Goal: Check status

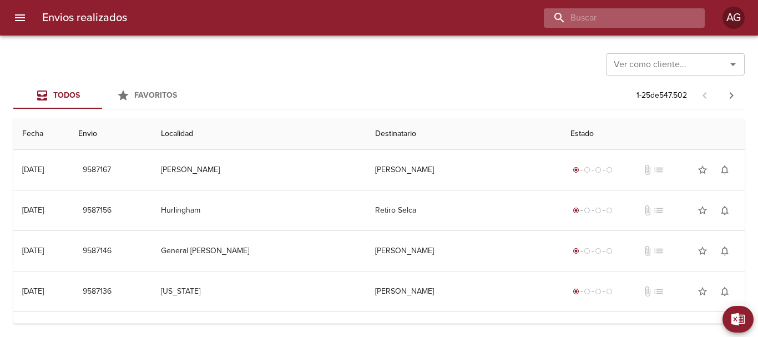
click at [628, 18] on input "buscar" at bounding box center [615, 17] width 142 height 19
paste input "605598225"
type input "6"
drag, startPoint x: 621, startPoint y: 17, endPoint x: 620, endPoint y: 12, distance: 5.8
click at [620, 14] on input "buscar" at bounding box center [615, 17] width 142 height 19
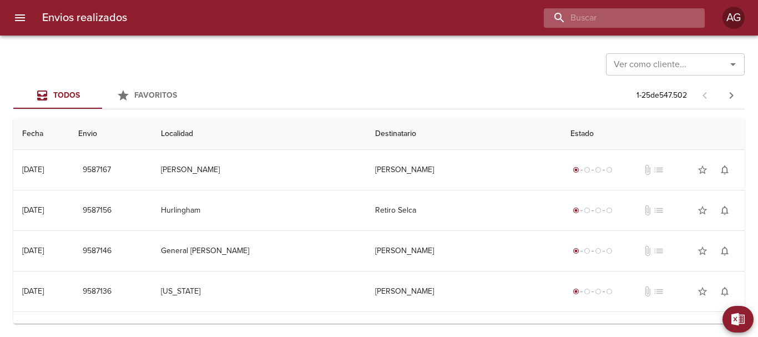
paste input "9414567"
type input "9414567"
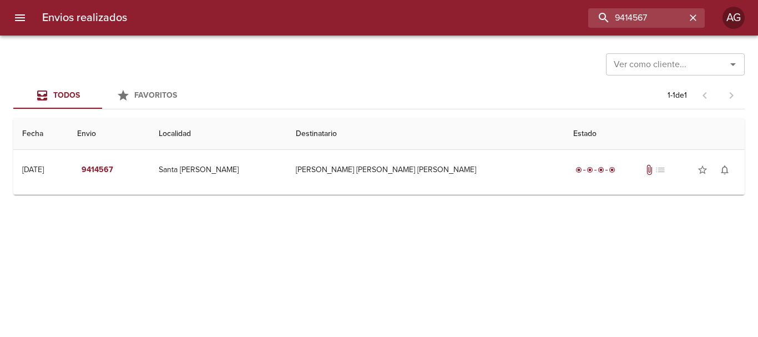
click at [522, 197] on div "Ver como cliente... Ver como cliente... Todos Favoritos 1 - 1 de 1 Fecha Envio …" at bounding box center [379, 186] width 758 height 301
click at [520, 190] on td "Guia : 9414567" at bounding box center [378, 192] width 731 height 4
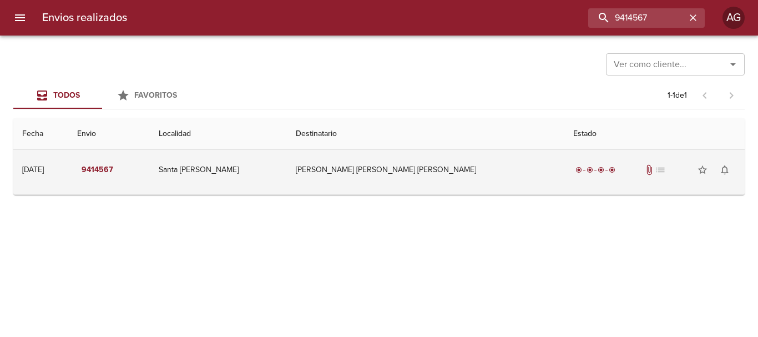
click at [564, 181] on td "radio_button_checked radio_button_checked radio_button_checked radio_button_che…" at bounding box center [654, 170] width 180 height 40
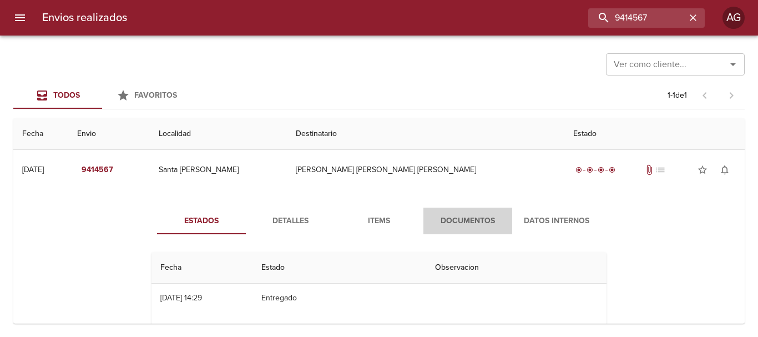
click at [473, 214] on span "Documentos" at bounding box center [467, 221] width 75 height 14
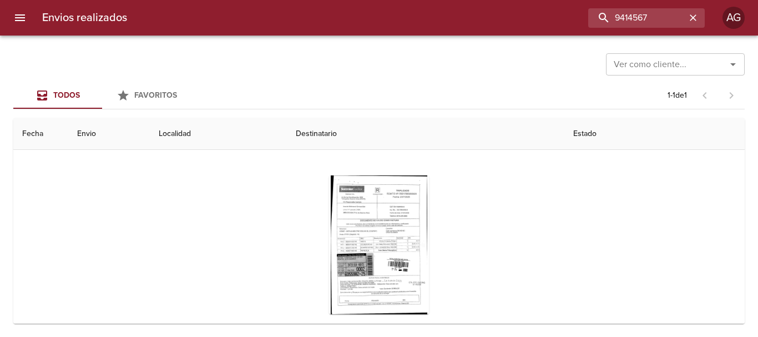
scroll to position [108, 0]
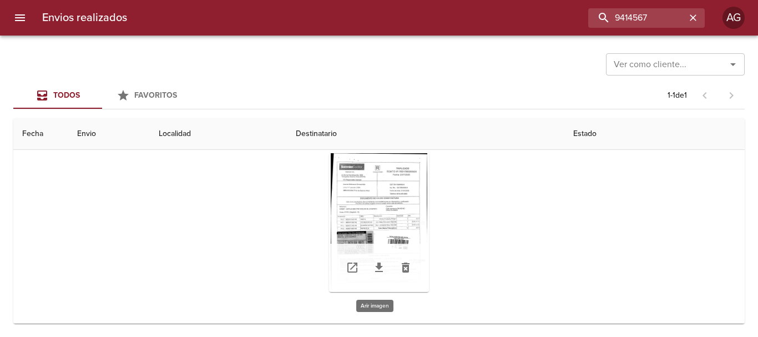
click at [411, 195] on div "Tabla de envíos del cliente" at bounding box center [379, 222] width 100 height 139
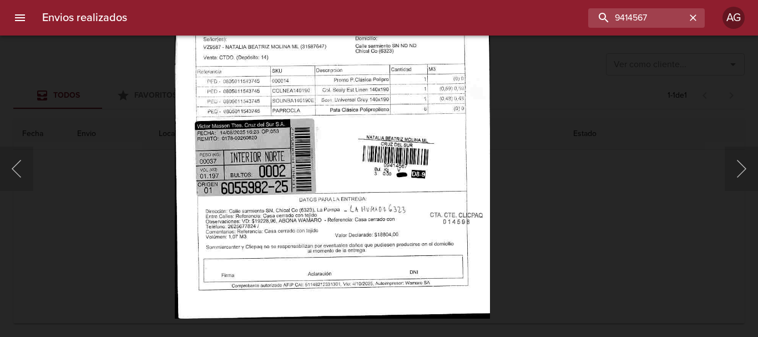
click at [556, 220] on div "Lightbox" at bounding box center [379, 168] width 758 height 337
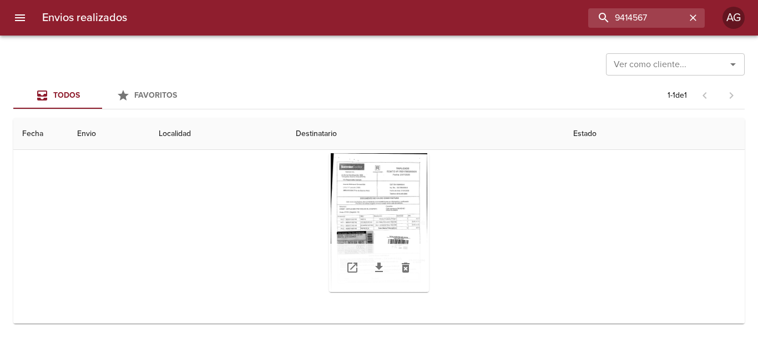
scroll to position [0, 0]
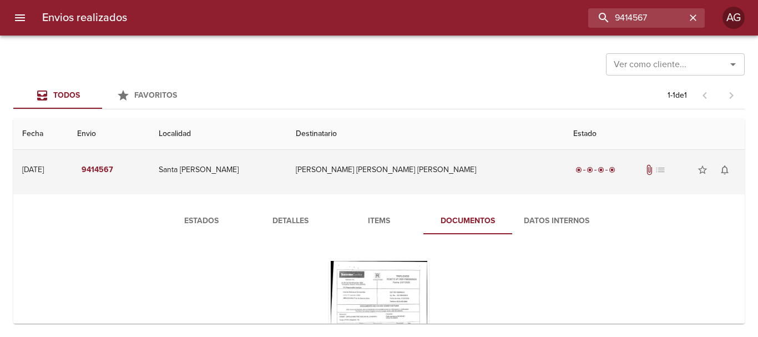
click at [360, 179] on td "Natalia Beatriz Molina Ml" at bounding box center [425, 170] width 277 height 40
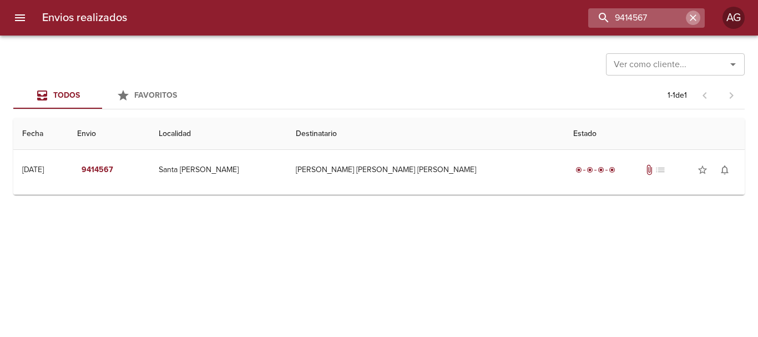
click at [690, 20] on icon "button" at bounding box center [692, 17] width 11 height 11
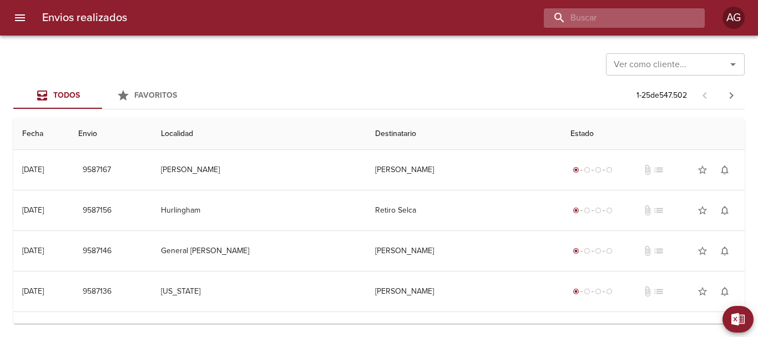
click at [642, 13] on input "buscar" at bounding box center [615, 17] width 142 height 19
paste input "R 0229-00025075"
type input "R 0229-00025075"
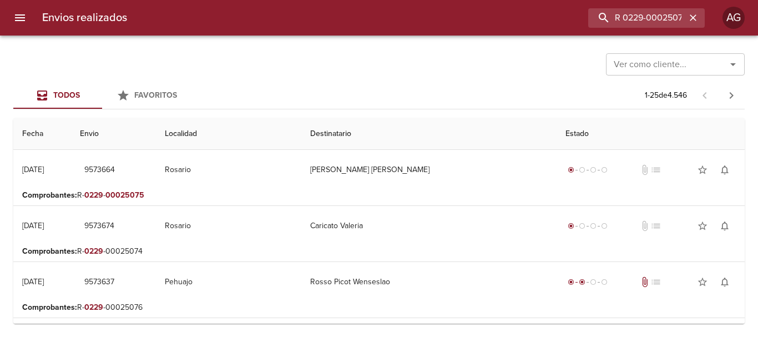
click at [364, 195] on p "Comprobantes : R- 0229 - 00025075" at bounding box center [379, 195] width 714 height 11
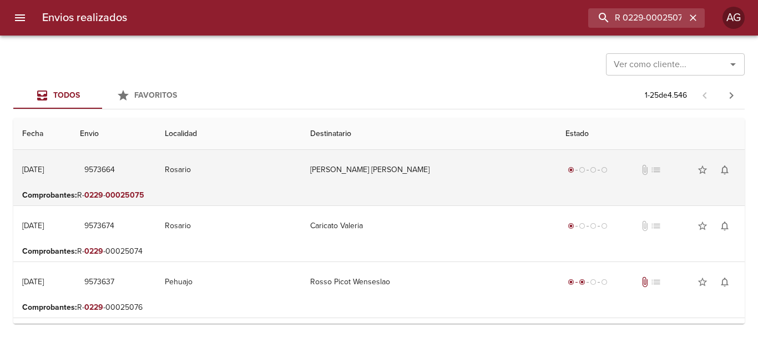
click at [395, 185] on td "[PERSON_NAME] [PERSON_NAME]" at bounding box center [428, 170] width 255 height 40
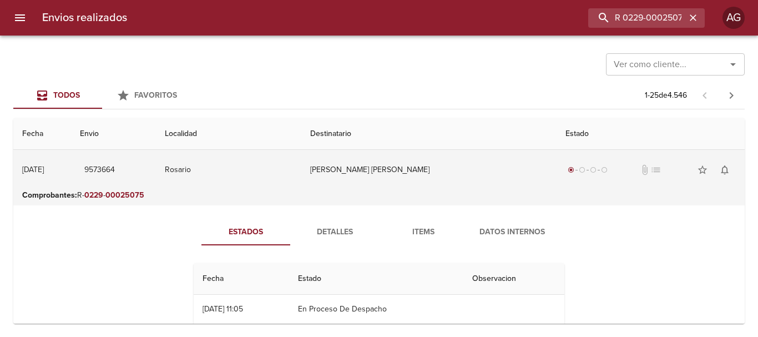
click at [389, 179] on td "[PERSON_NAME] [PERSON_NAME]" at bounding box center [428, 170] width 255 height 40
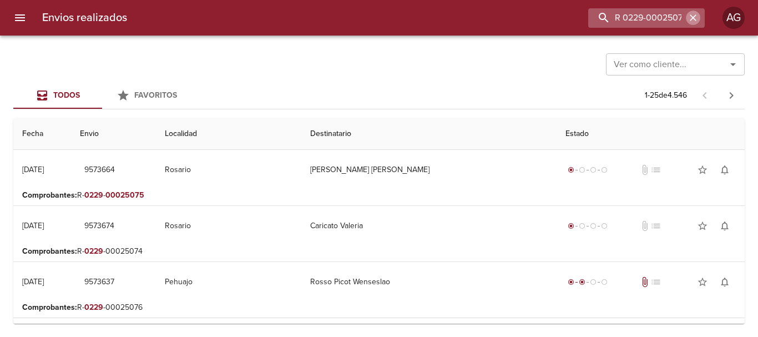
click at [695, 13] on icon "button" at bounding box center [692, 17] width 11 height 11
